Goal: Information Seeking & Learning: Learn about a topic

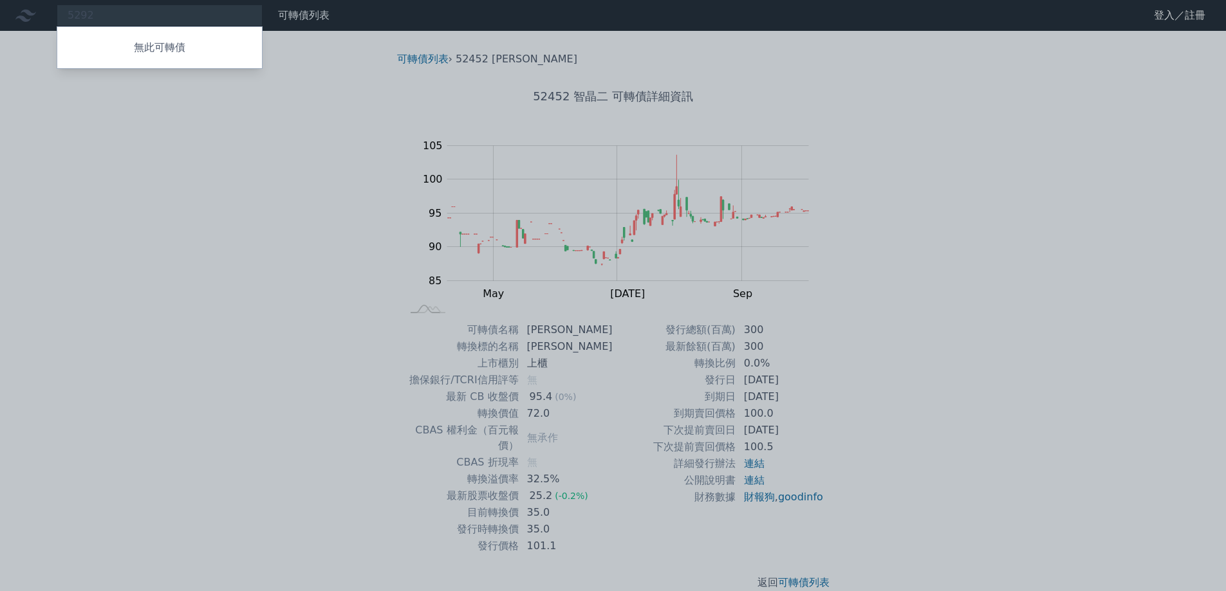
click at [269, 73] on div at bounding box center [613, 295] width 1226 height 591
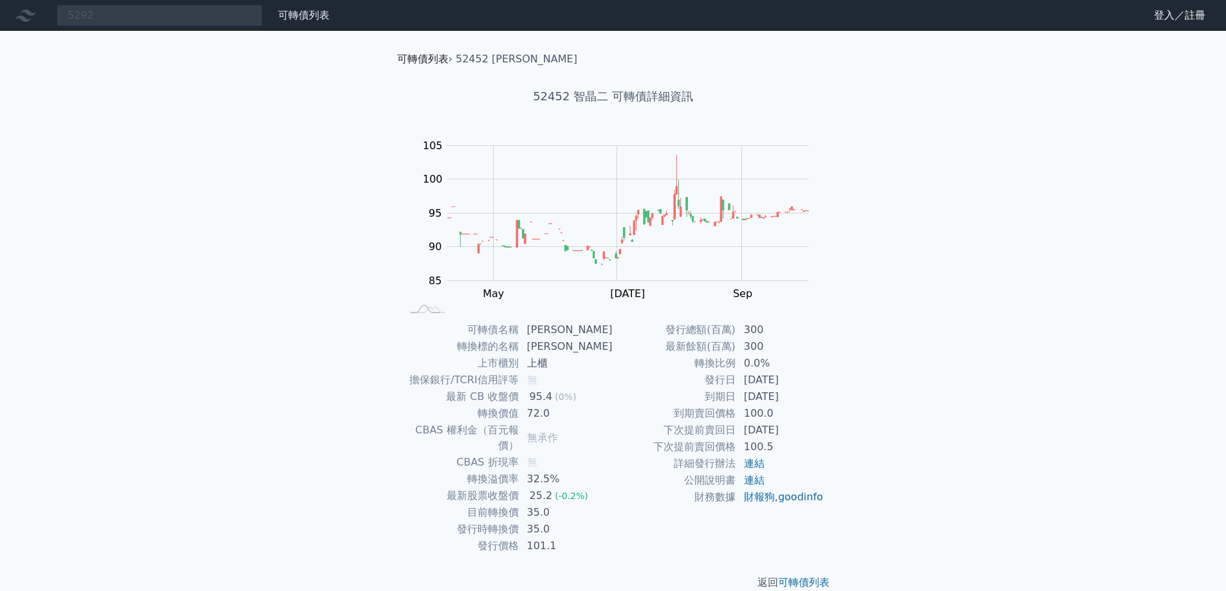
click at [436, 59] on link "可轉債列表" at bounding box center [422, 59] width 51 height 12
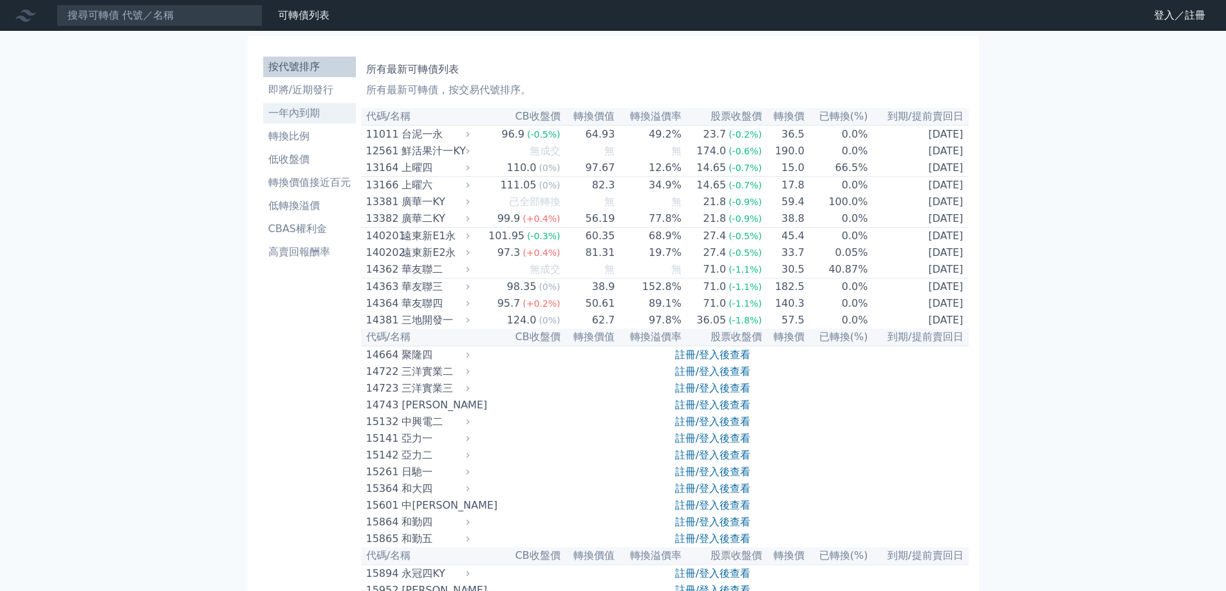
click at [315, 108] on li "一年內到期" at bounding box center [309, 113] width 93 height 15
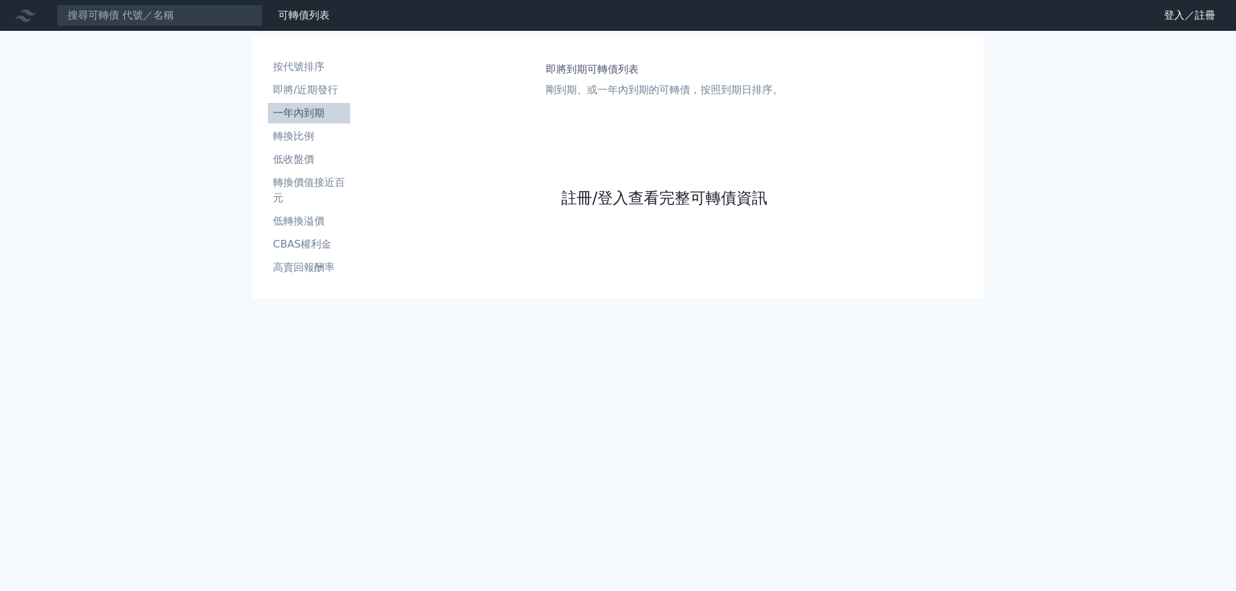
click at [617, 203] on link "註冊/登入查看完整可轉債資訊" at bounding box center [664, 198] width 206 height 21
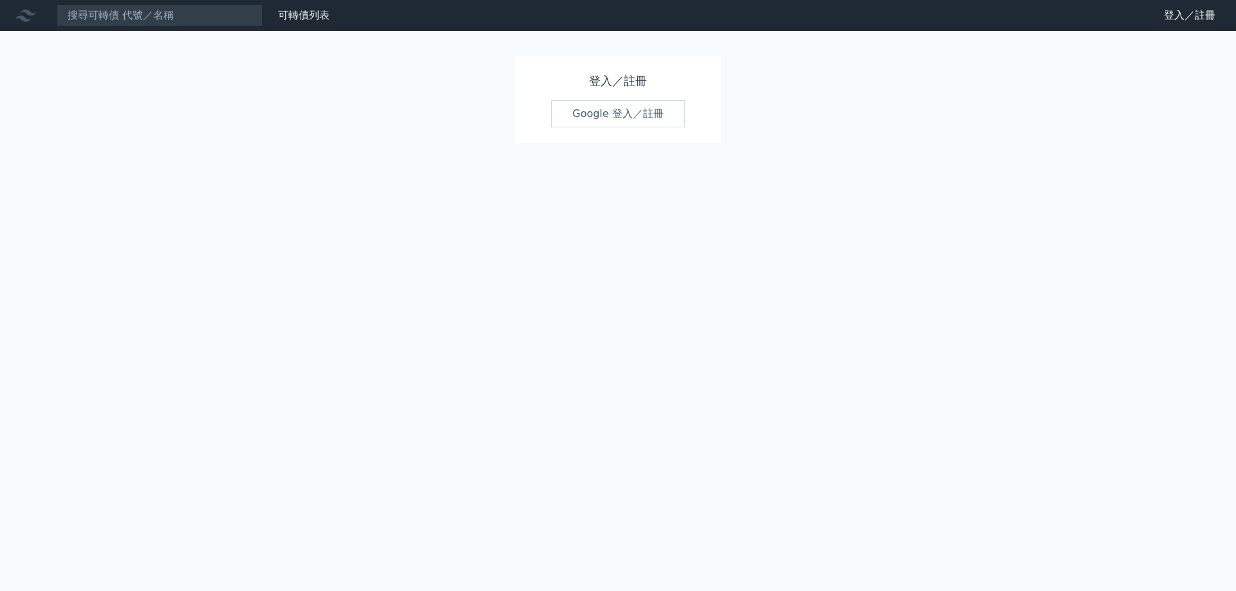
click at [622, 121] on link "Google 登入／註冊" at bounding box center [618, 113] width 134 height 27
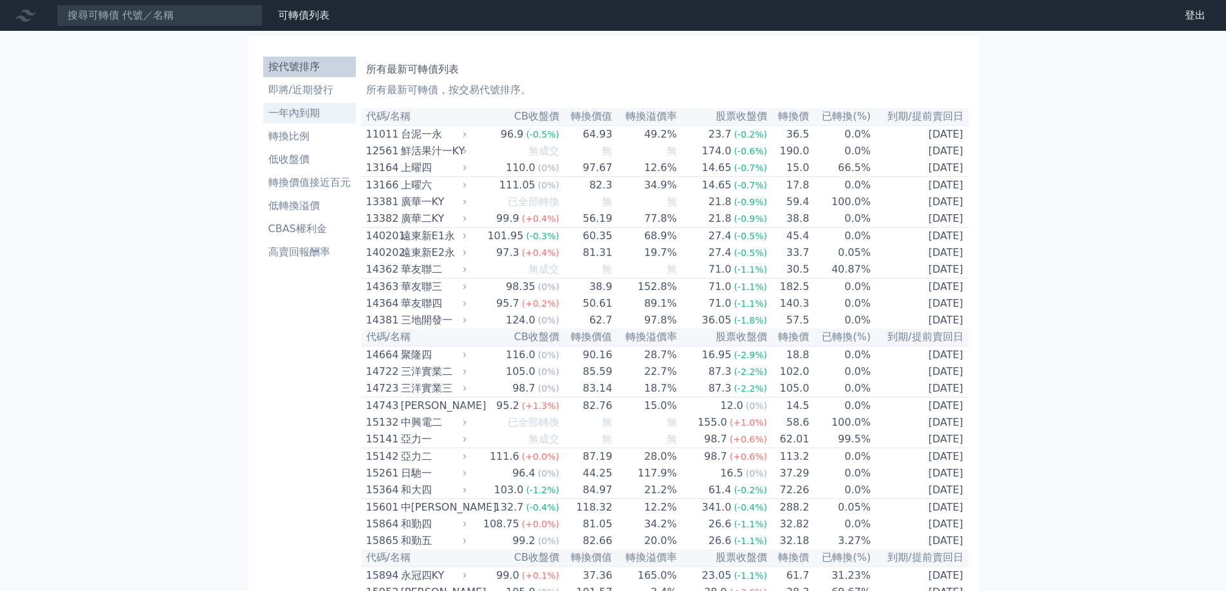
click at [279, 121] on link "一年內到期" at bounding box center [309, 113] width 93 height 21
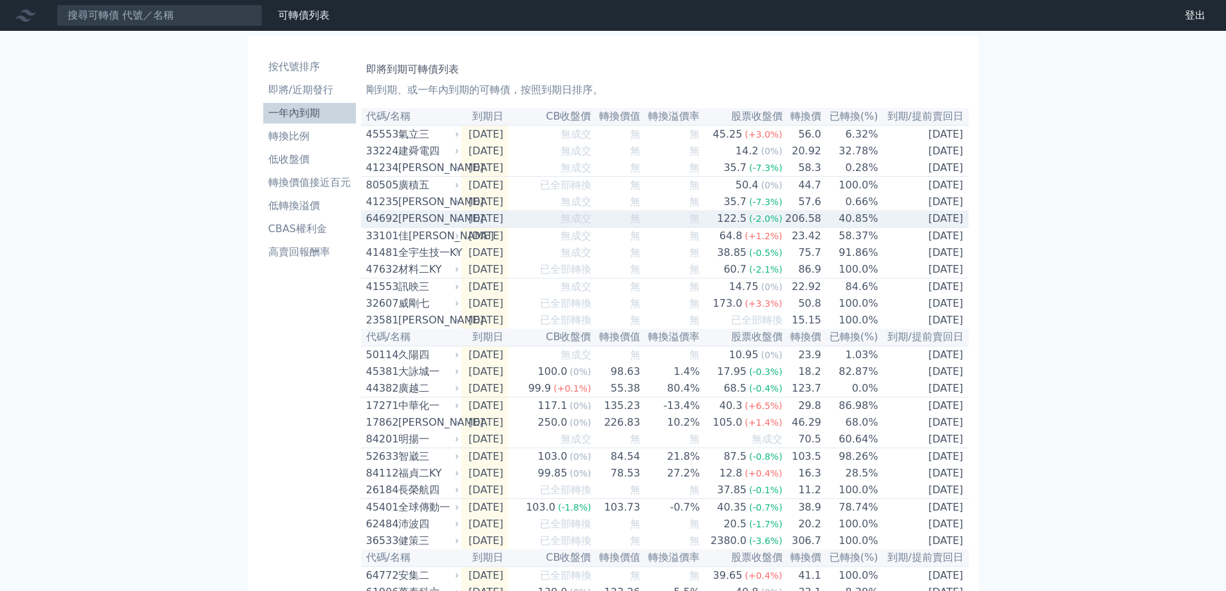
click at [486, 228] on td "2025-09-12" at bounding box center [484, 218] width 47 height 17
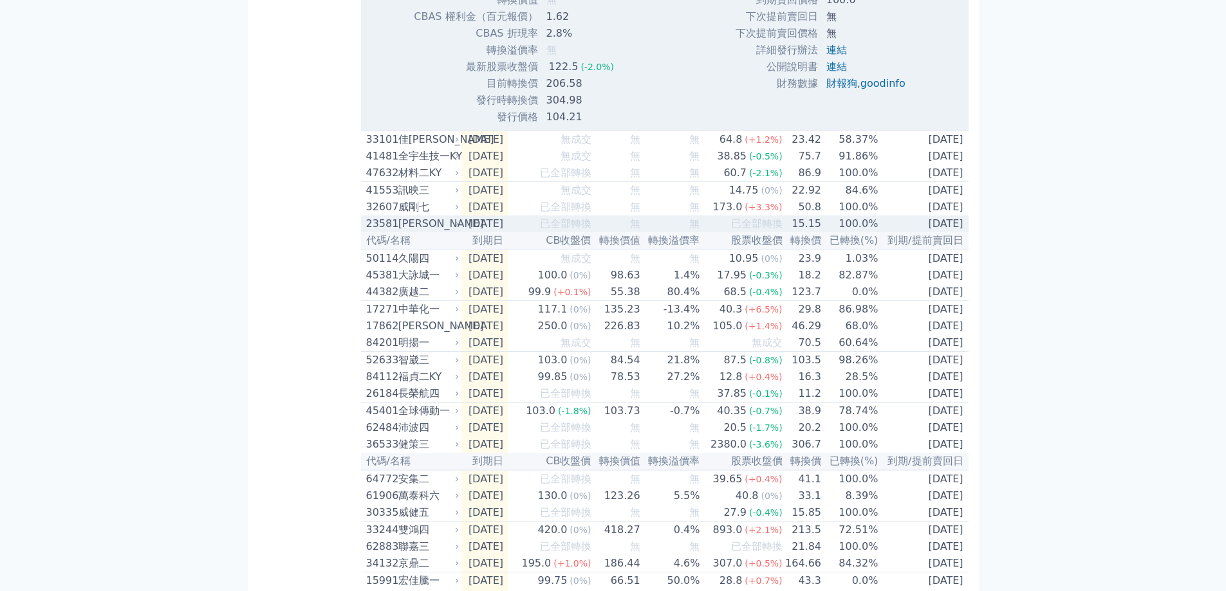
scroll to position [579, 0]
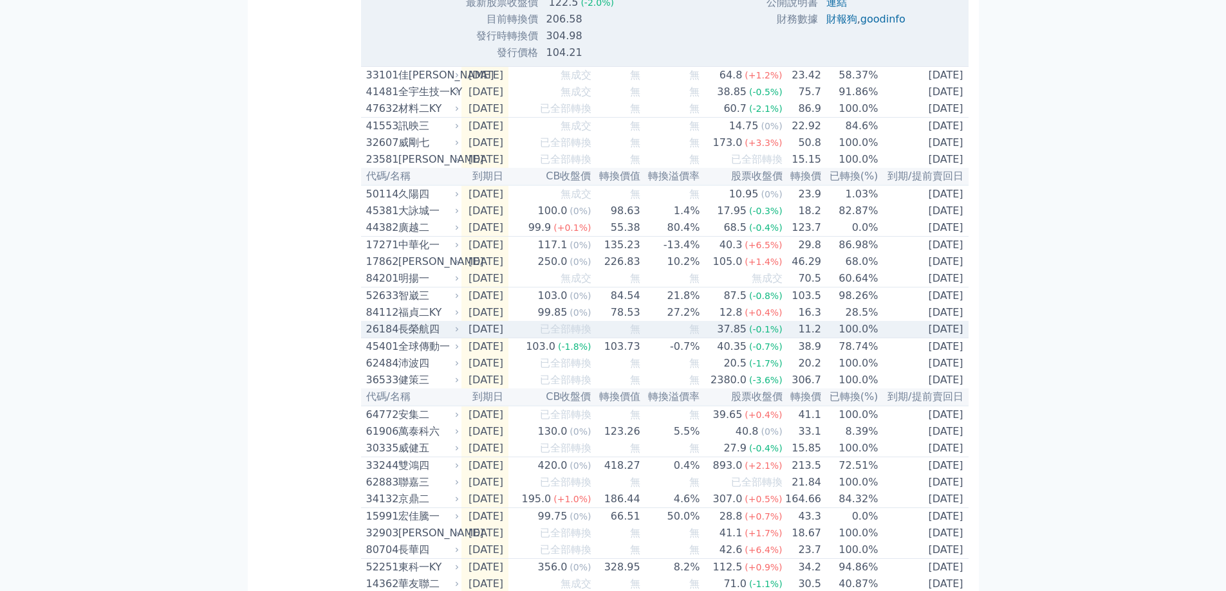
click at [463, 339] on td "2025-10-21" at bounding box center [484, 329] width 47 height 17
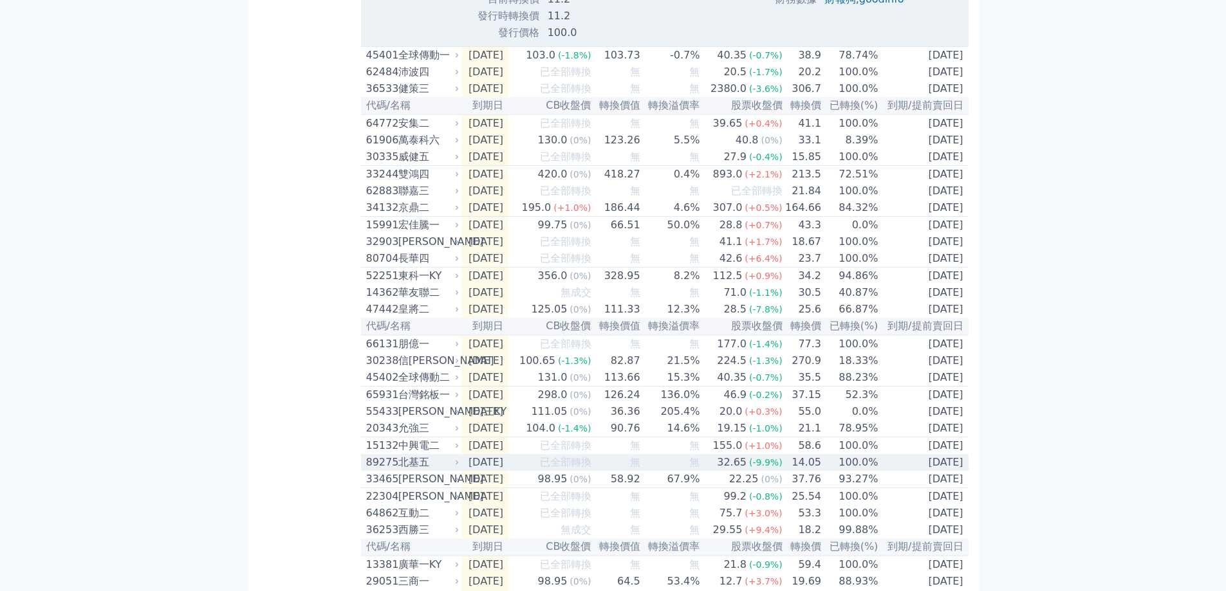
scroll to position [1351, 0]
